Goal: Task Accomplishment & Management: Use online tool/utility

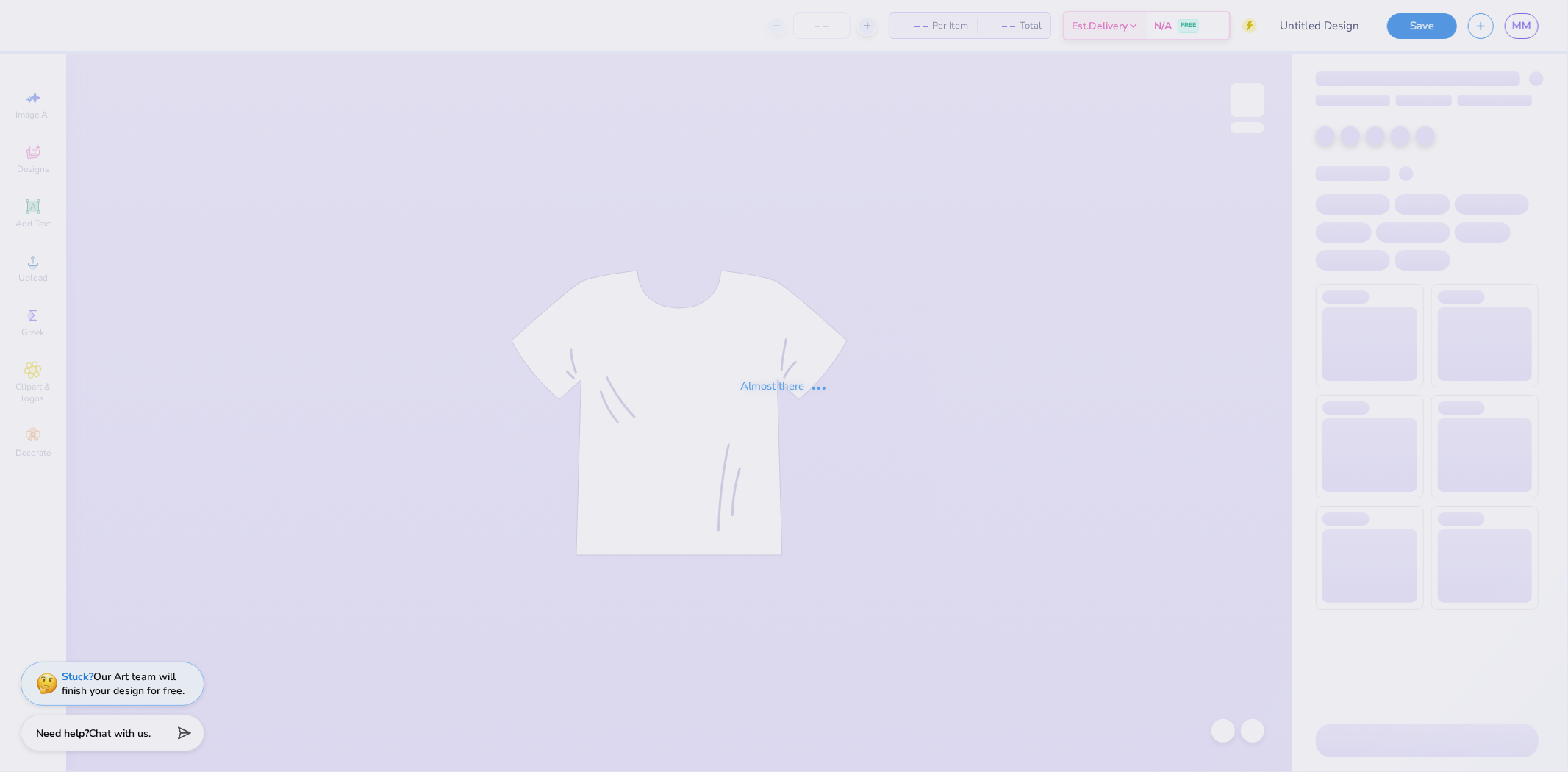
type input "kappa"
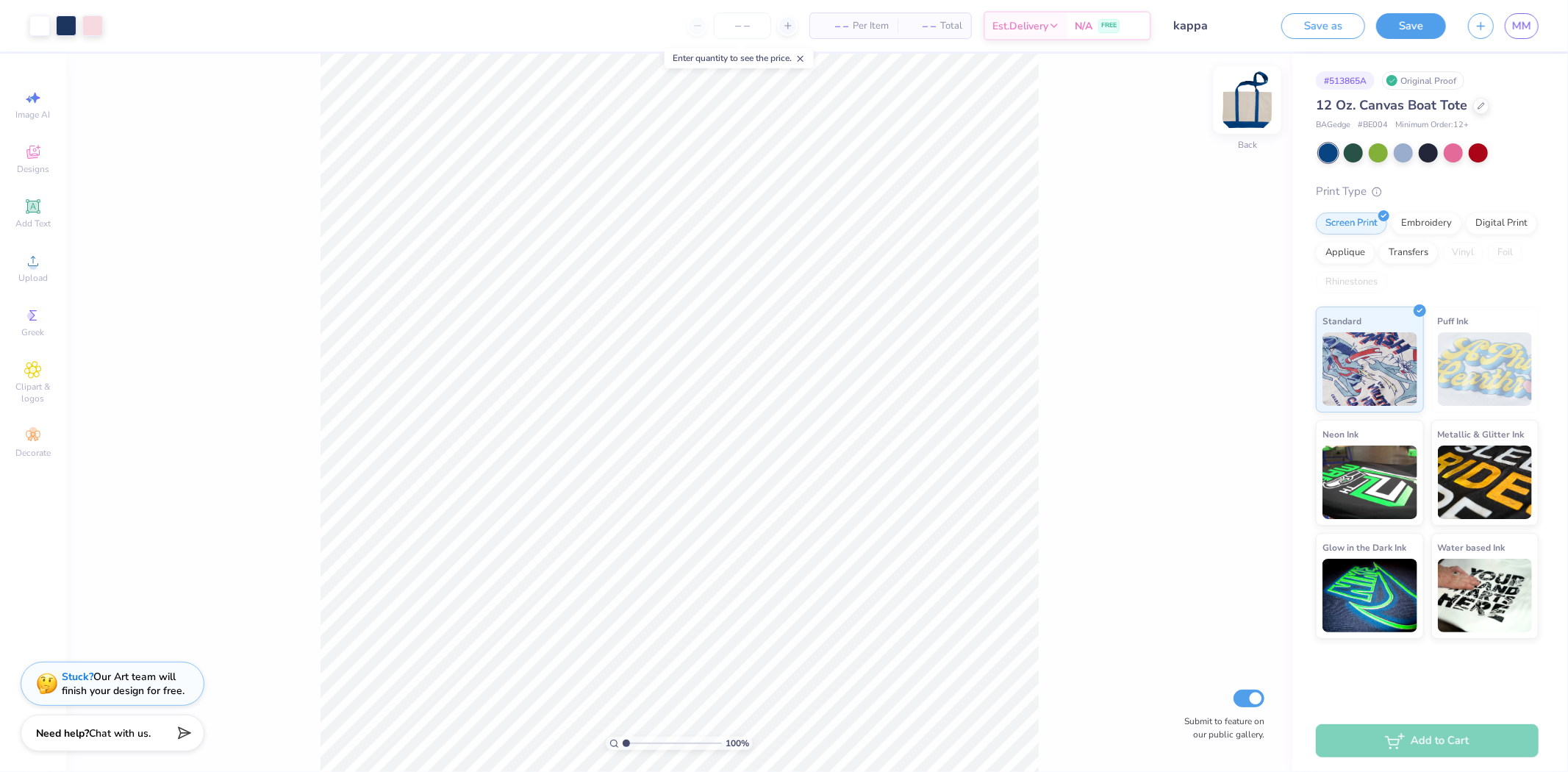
click at [1247, 101] on img at bounding box center [1247, 100] width 59 height 58
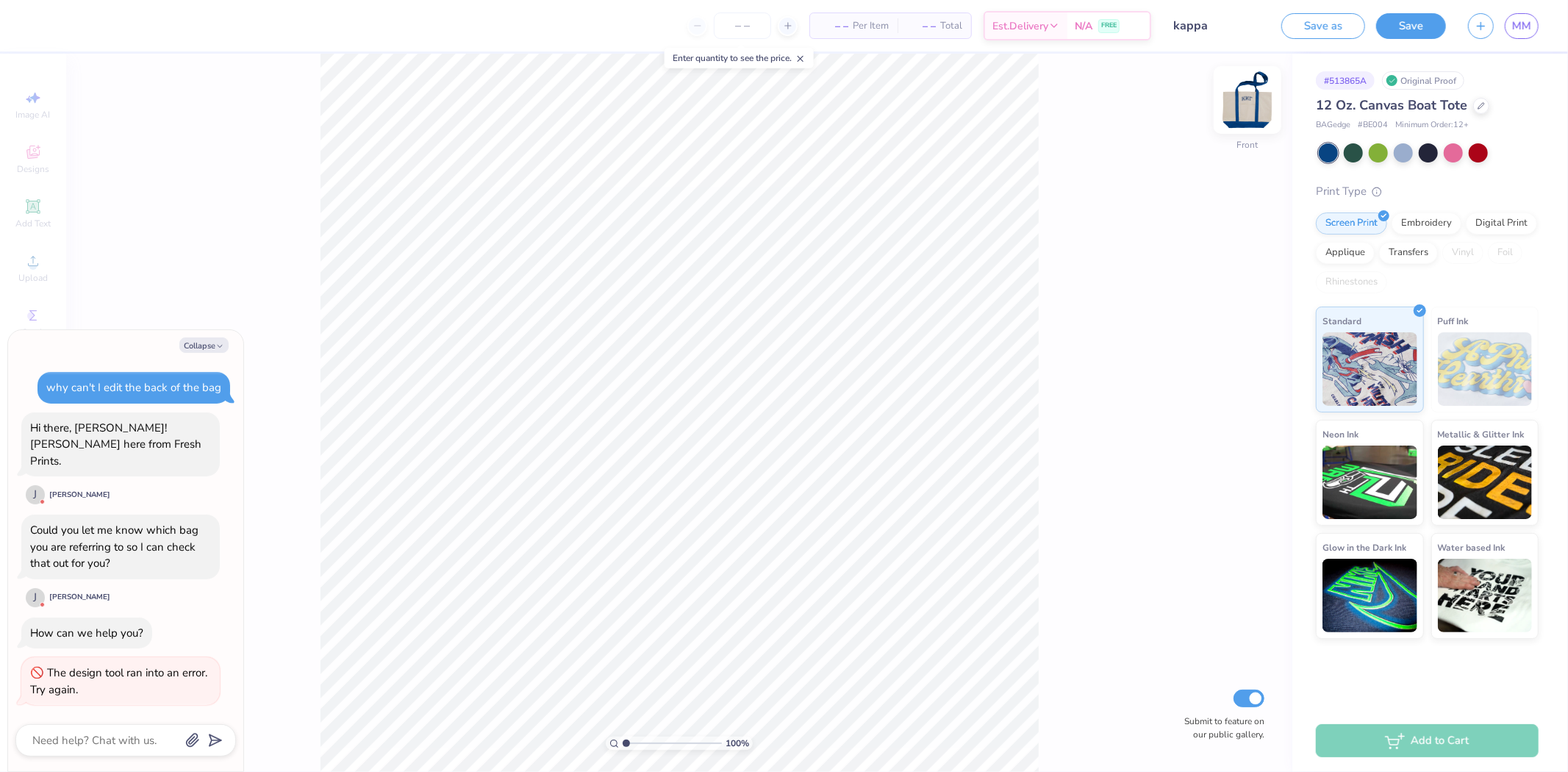
click at [1254, 91] on img at bounding box center [1247, 100] width 59 height 58
click at [1244, 100] on img at bounding box center [1247, 100] width 59 height 58
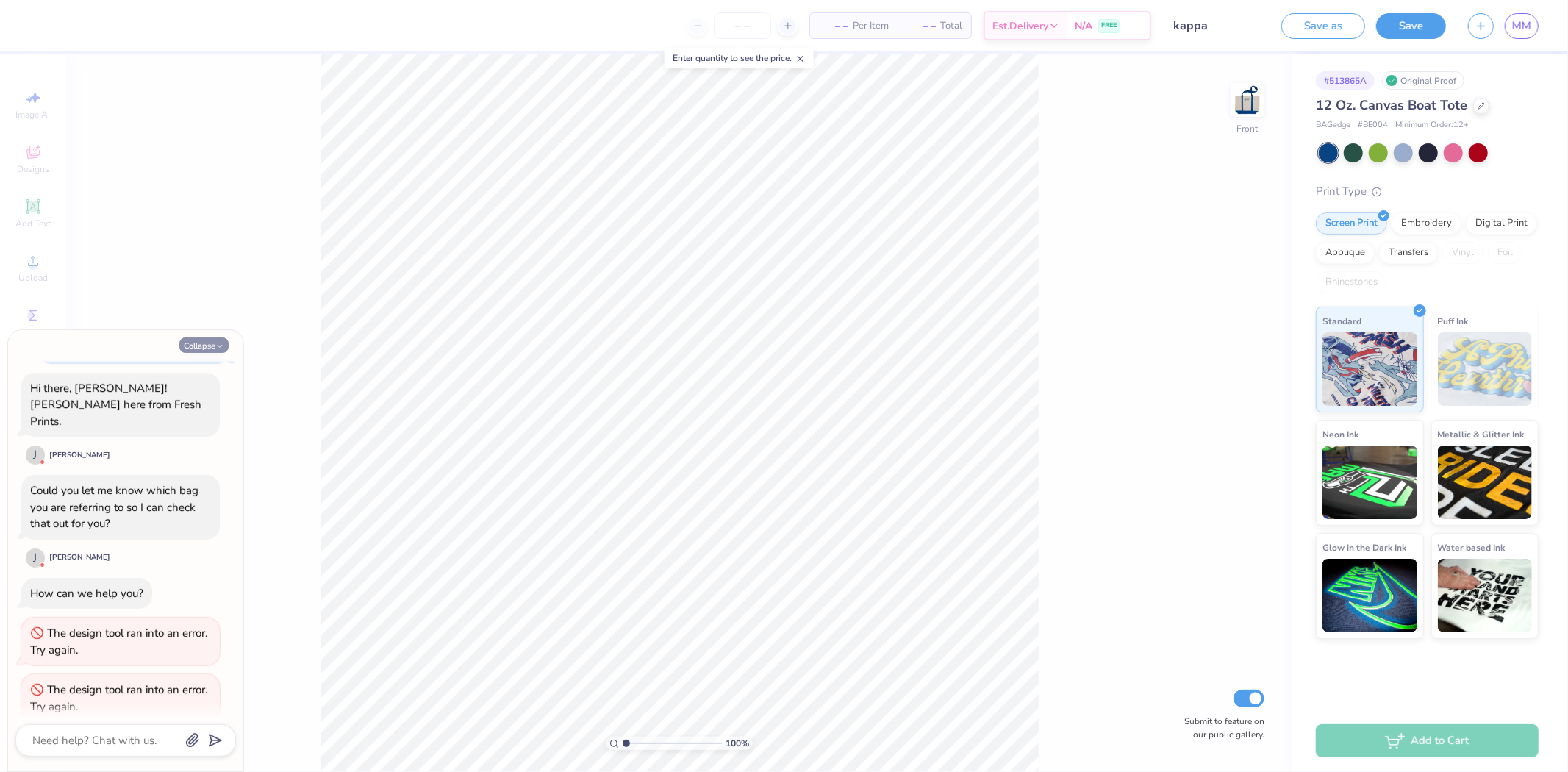
click at [217, 347] on icon "button" at bounding box center [220, 347] width 9 height 9
type textarea "x"
